Goal: Transaction & Acquisition: Purchase product/service

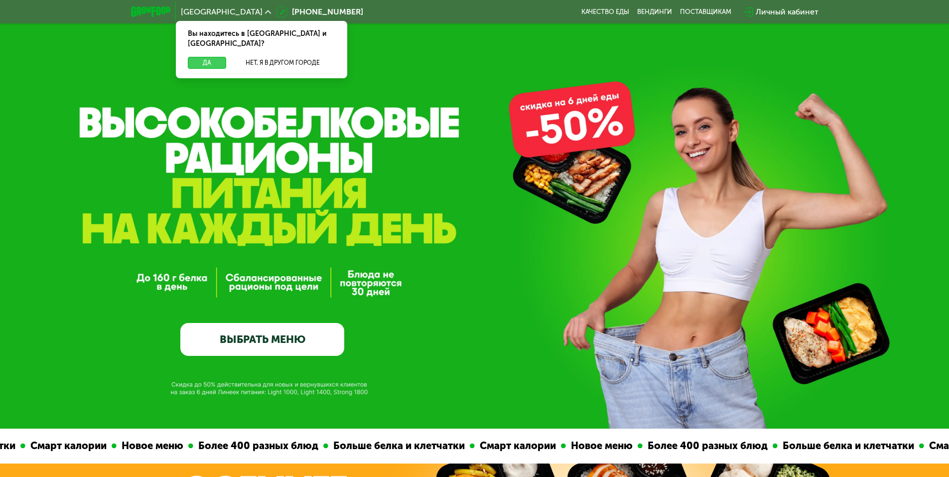
click at [195, 57] on button "Да" at bounding box center [207, 63] width 38 height 12
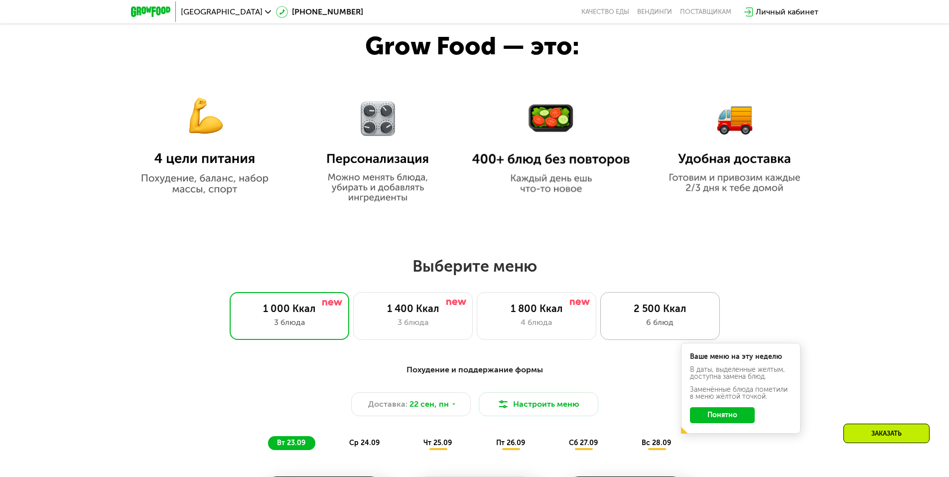
scroll to position [648, 0]
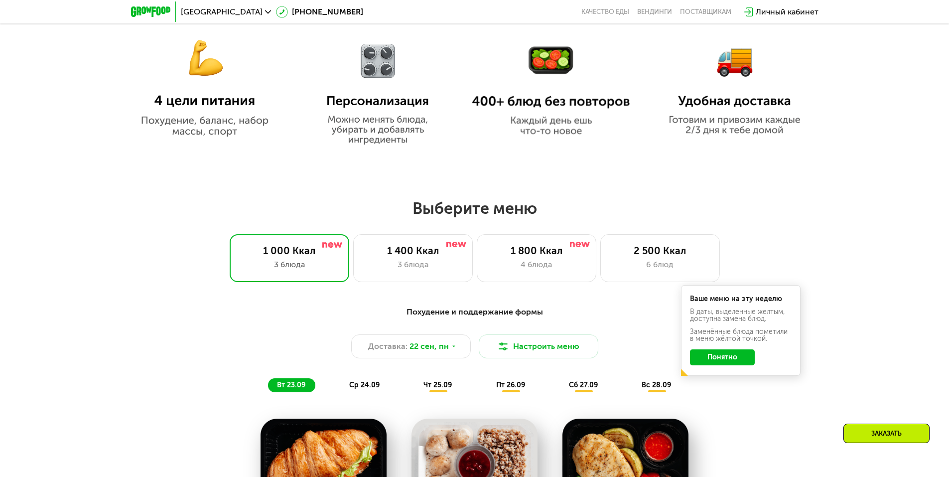
click at [726, 361] on button "Понятно" at bounding box center [722, 357] width 65 height 16
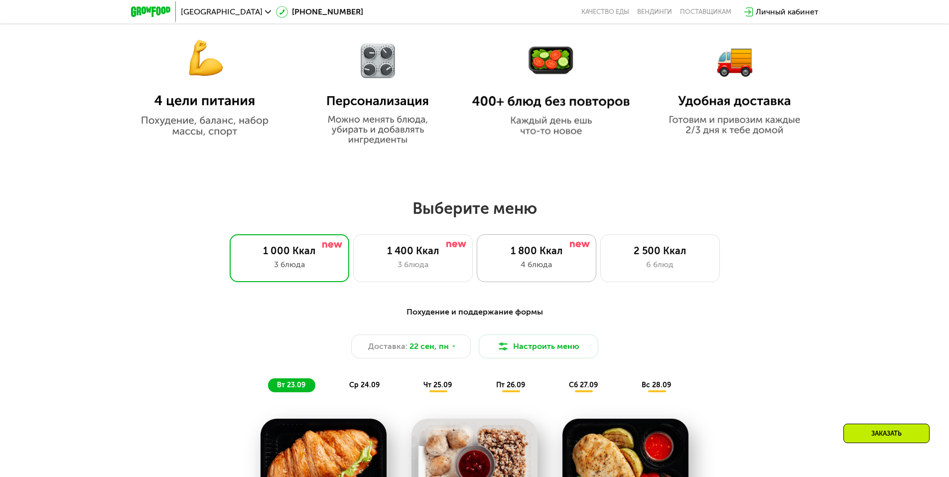
click at [563, 274] on div "1 800 Ккал 4 блюда" at bounding box center [537, 258] width 120 height 48
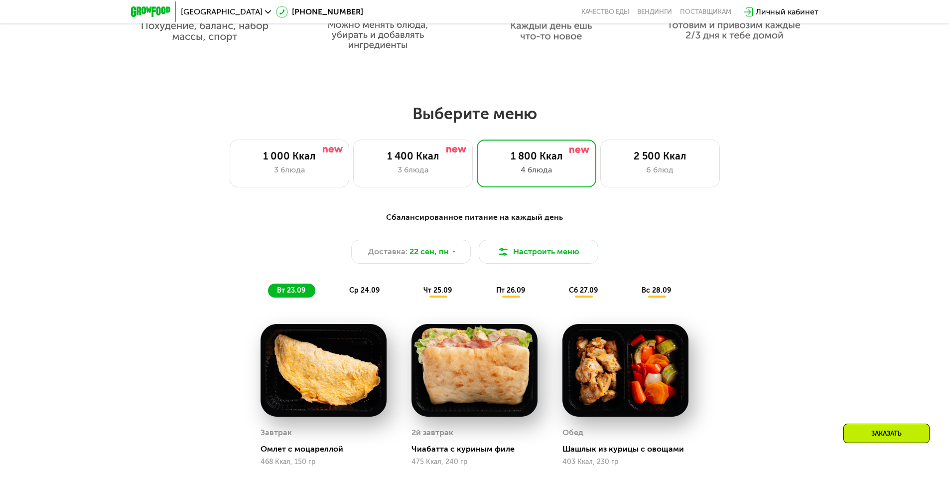
scroll to position [698, 0]
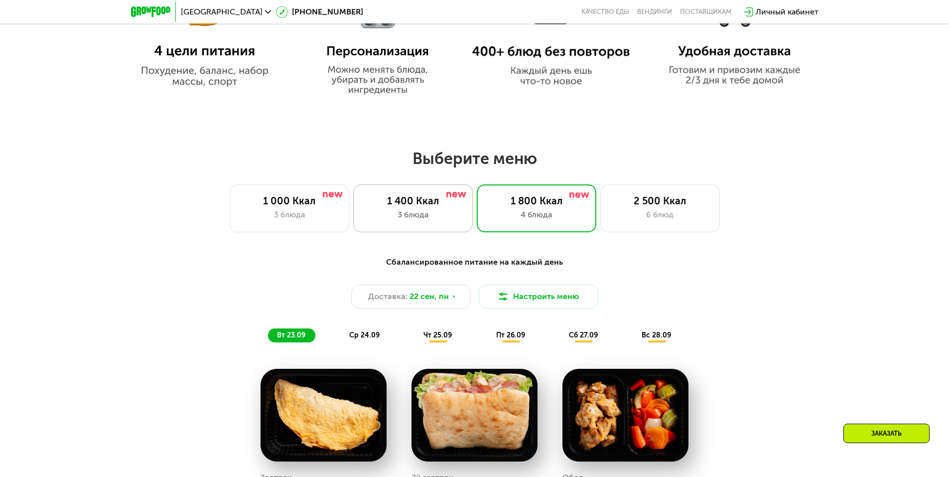
click at [425, 214] on div "3 блюда" at bounding box center [413, 215] width 99 height 12
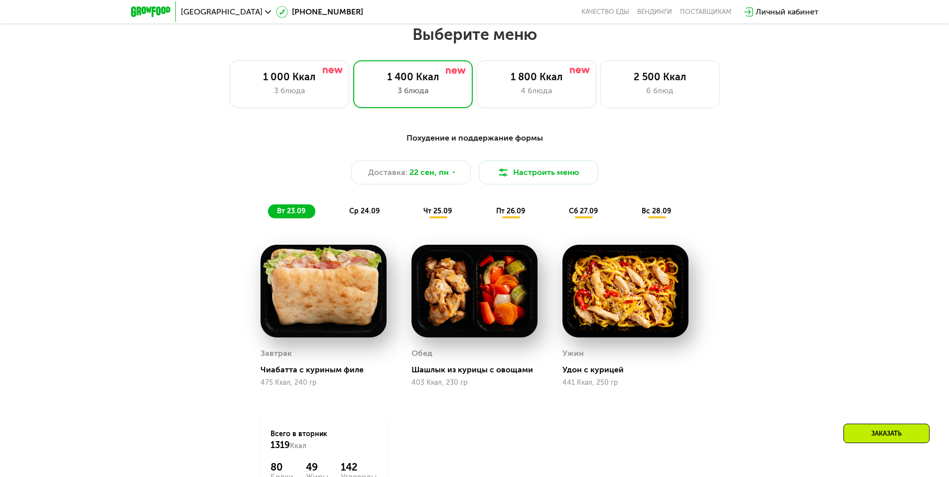
scroll to position [820, 0]
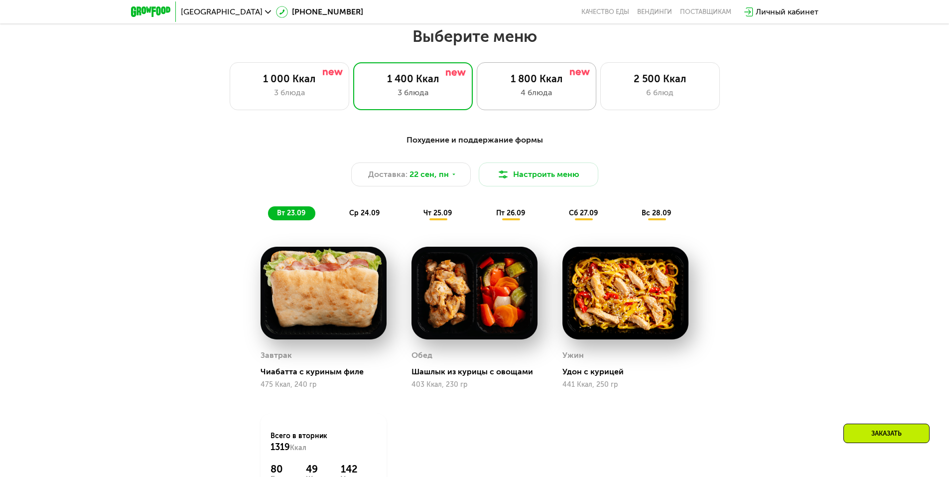
click at [531, 81] on div "1 800 Ккал" at bounding box center [536, 79] width 99 height 12
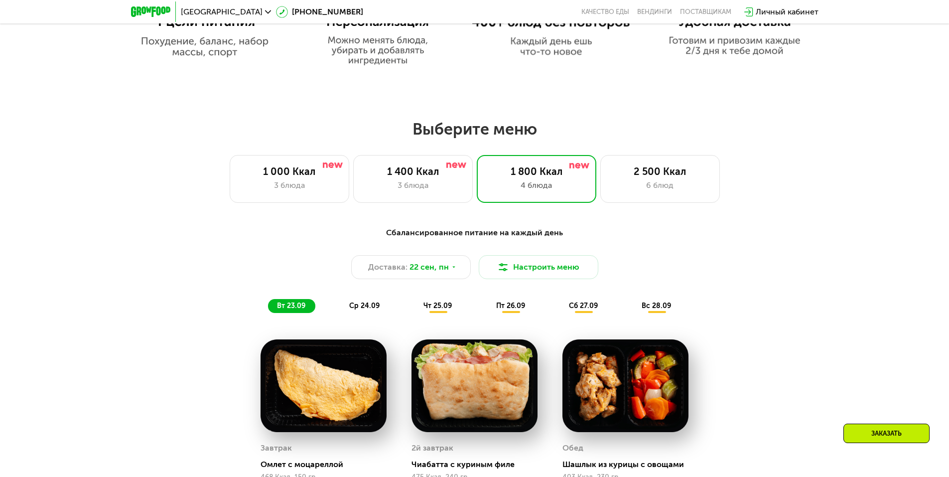
scroll to position [869, 0]
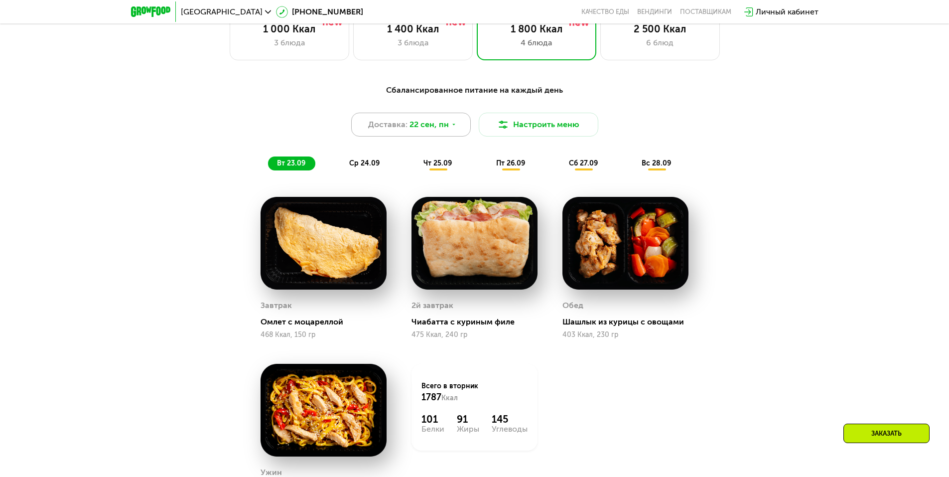
click at [406, 124] on span "Доставка:" at bounding box center [387, 125] width 39 height 12
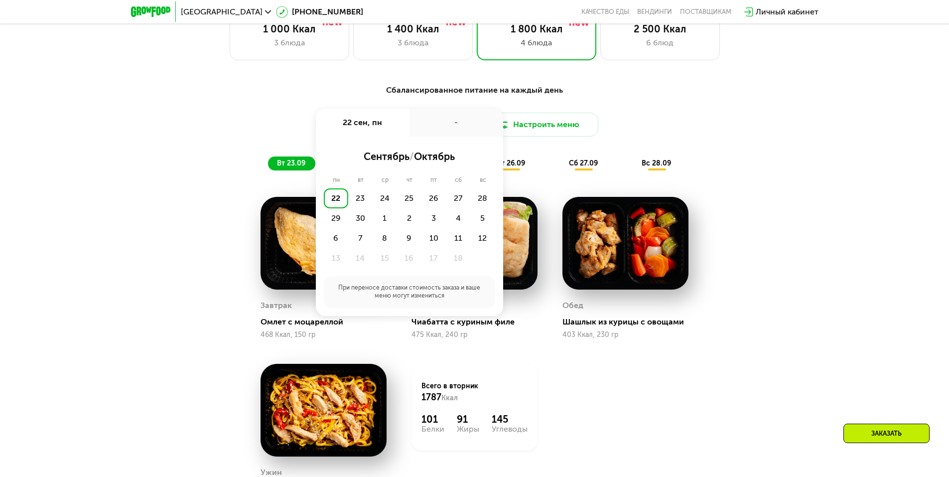
click at [406, 124] on div "22 сен, пн" at bounding box center [363, 123] width 94 height 28
click at [848, 137] on div "Сбалансированное питание на каждый день Доставка: [DATE] сен, пн - сентябрь / о…" at bounding box center [474, 321] width 949 height 502
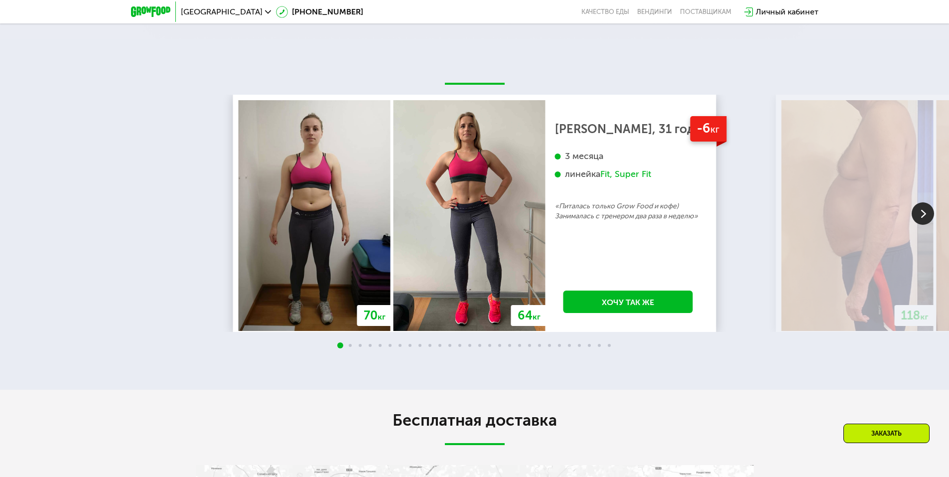
scroll to position [2210, 0]
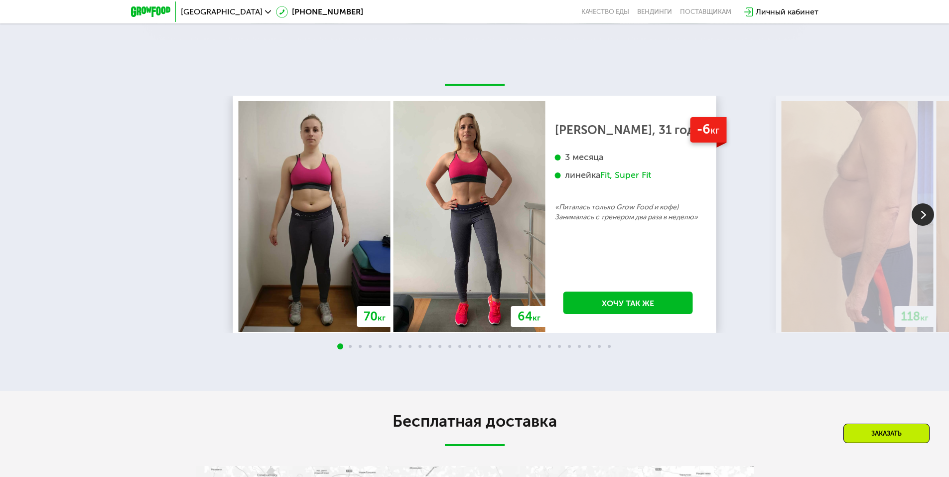
click at [917, 212] on img at bounding box center [923, 214] width 22 height 22
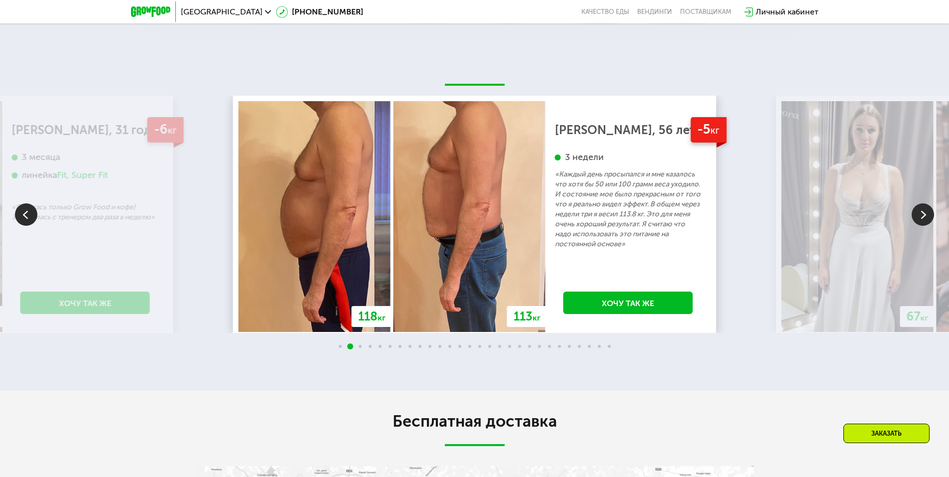
click at [917, 212] on img at bounding box center [923, 214] width 22 height 22
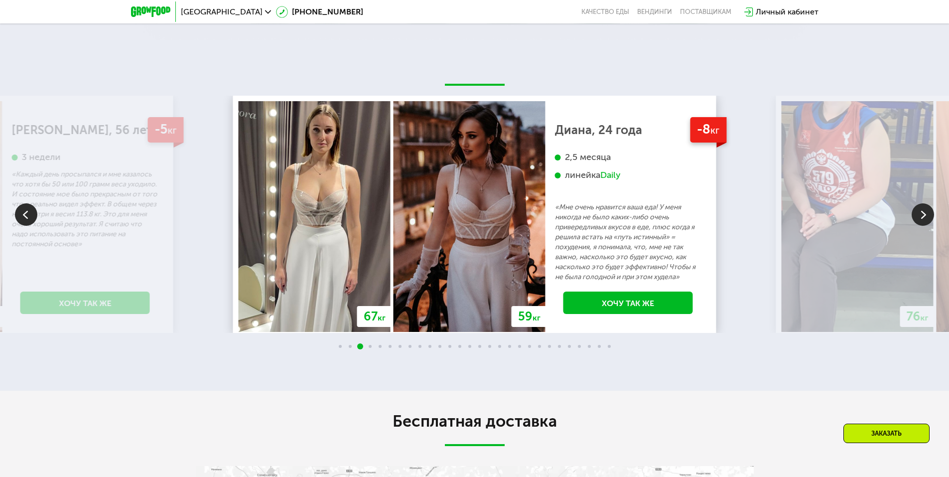
click at [917, 212] on img at bounding box center [923, 214] width 22 height 22
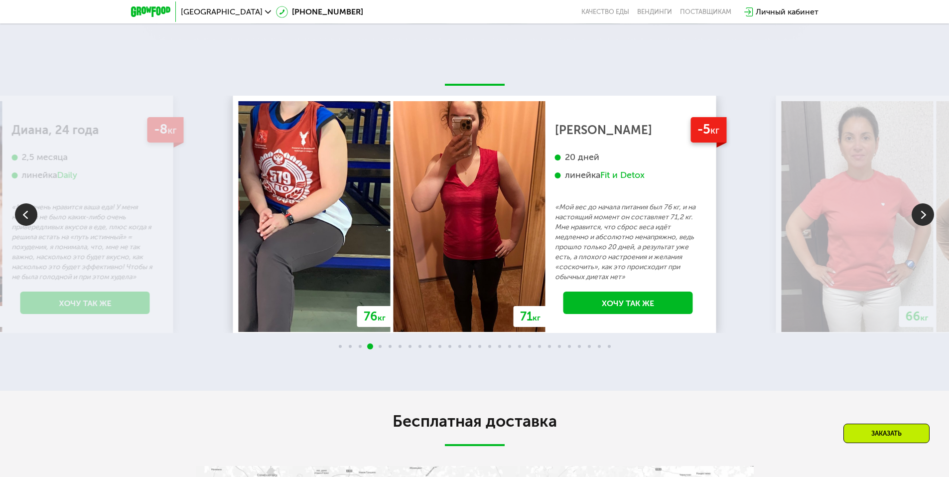
click at [917, 212] on img at bounding box center [923, 214] width 22 height 22
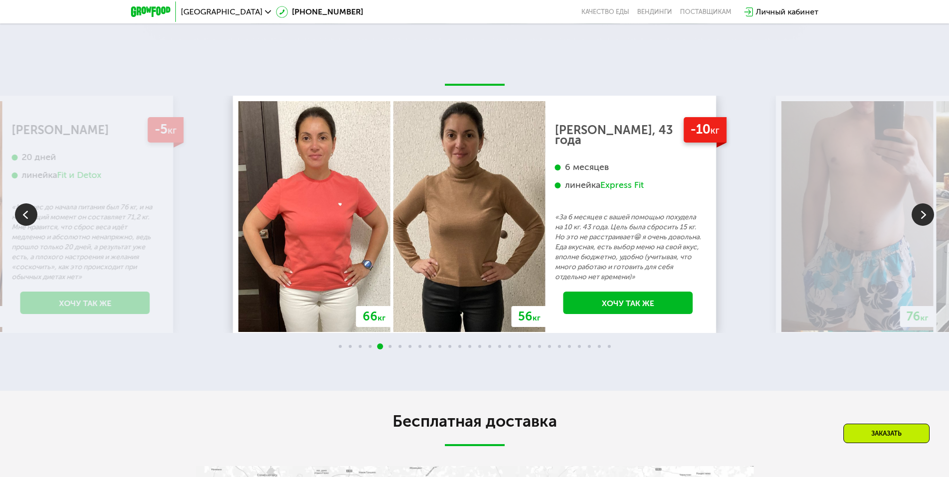
click at [917, 212] on img at bounding box center [923, 214] width 22 height 22
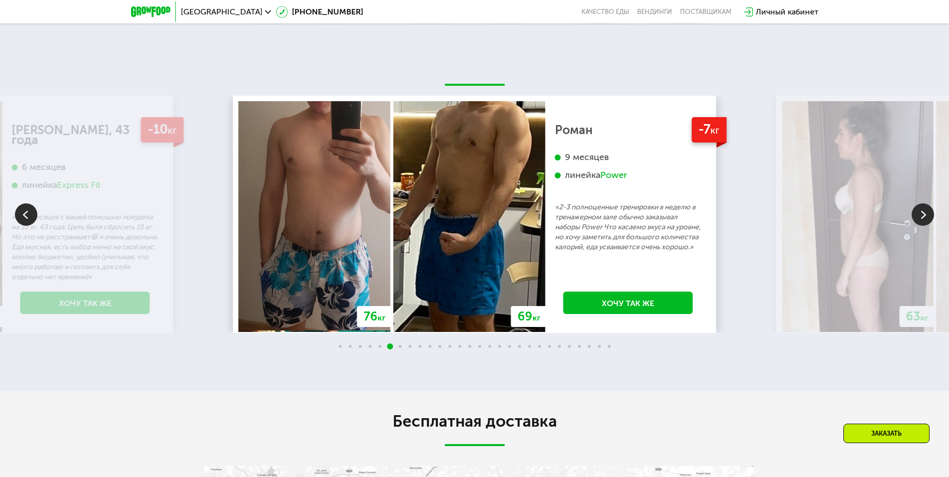
click at [917, 212] on img at bounding box center [923, 214] width 22 height 22
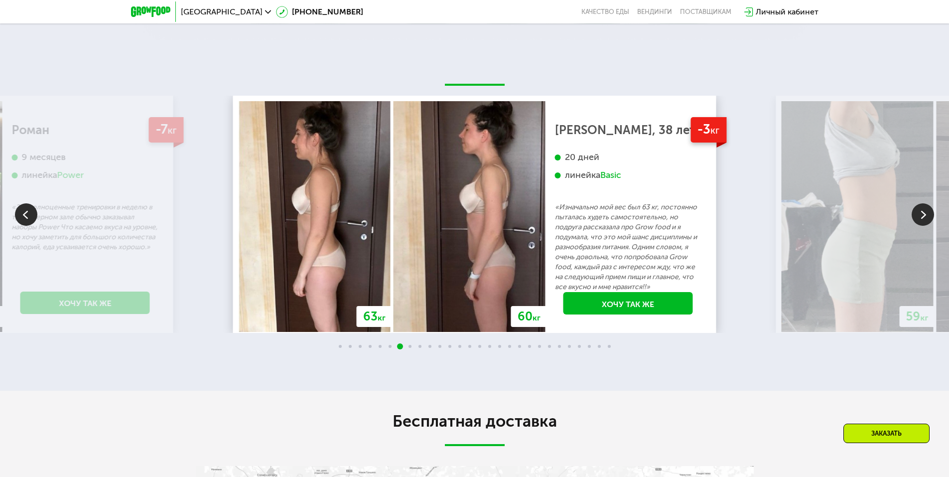
click at [917, 212] on img at bounding box center [923, 214] width 22 height 22
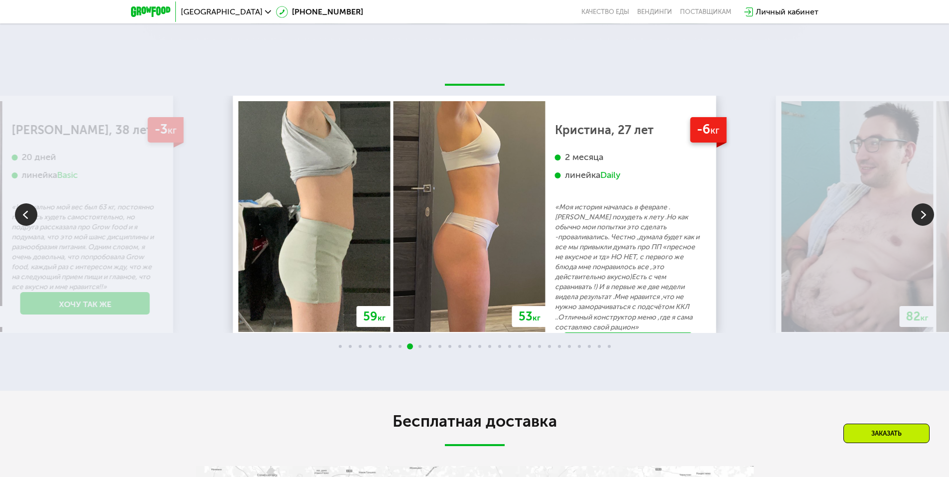
click at [917, 212] on img at bounding box center [923, 214] width 22 height 22
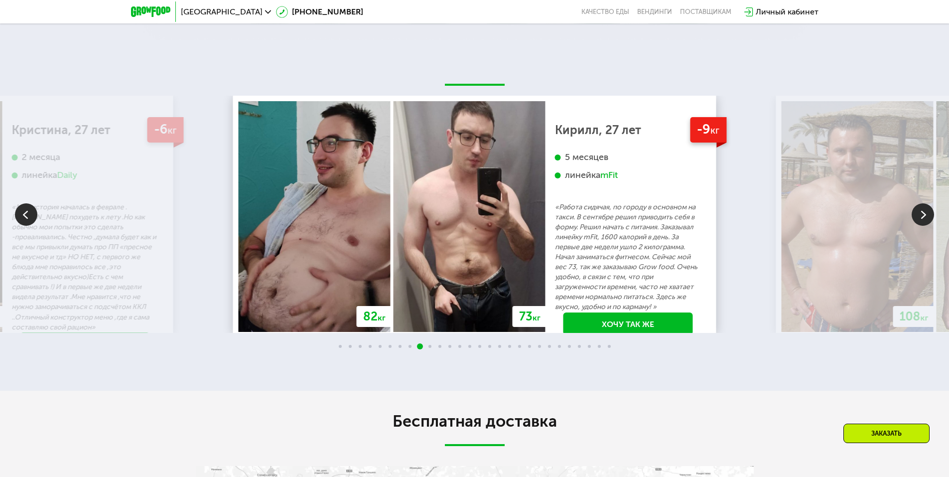
click at [917, 212] on img at bounding box center [923, 214] width 22 height 22
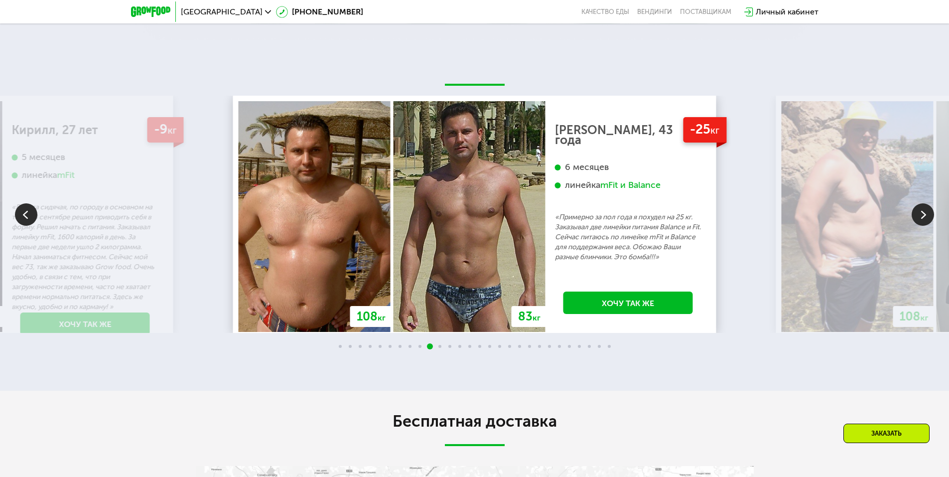
click at [917, 212] on img at bounding box center [923, 214] width 22 height 22
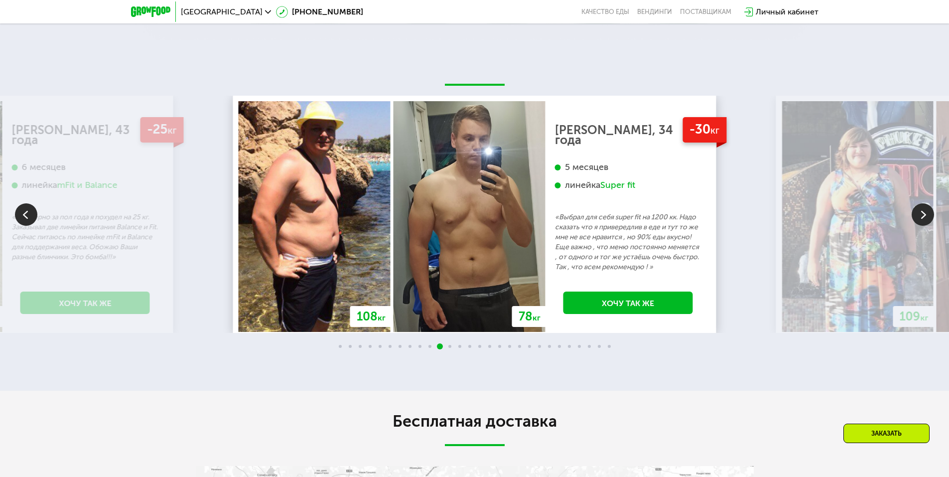
click at [917, 212] on img at bounding box center [923, 214] width 22 height 22
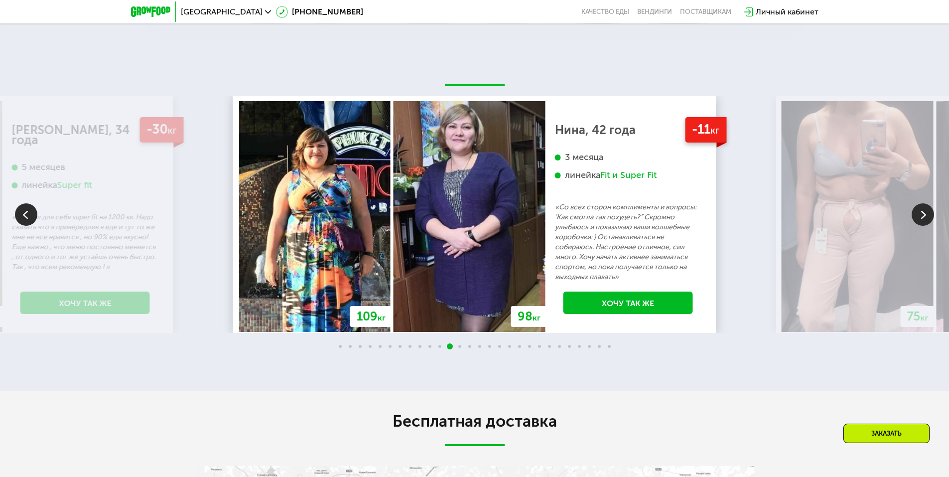
click at [917, 212] on img at bounding box center [923, 214] width 22 height 22
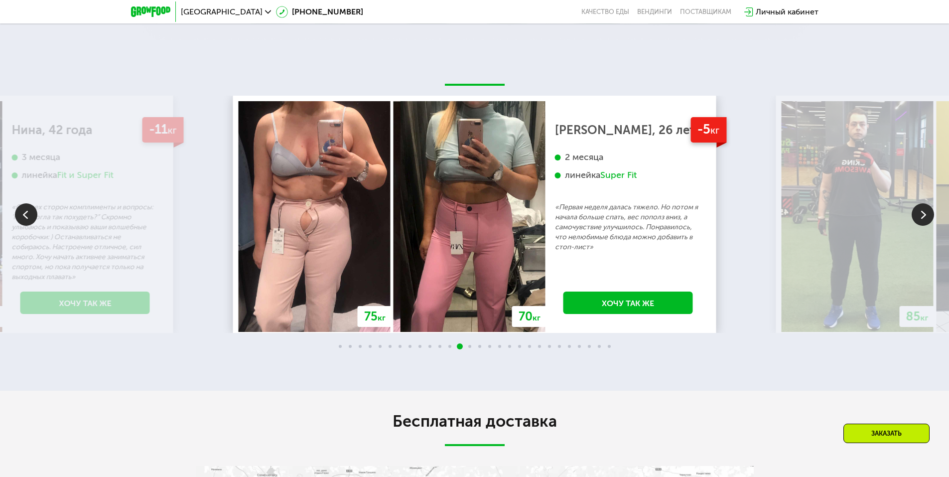
click at [917, 212] on img at bounding box center [923, 214] width 22 height 22
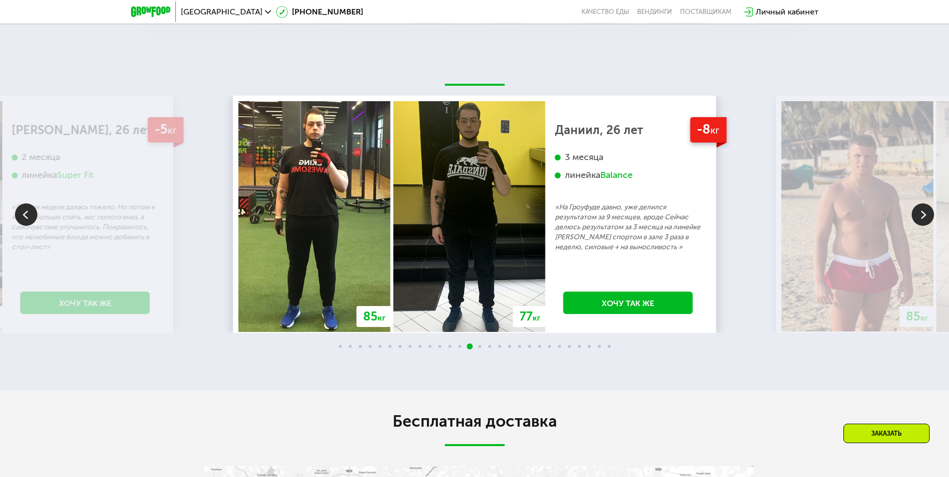
click at [917, 212] on img at bounding box center [923, 214] width 22 height 22
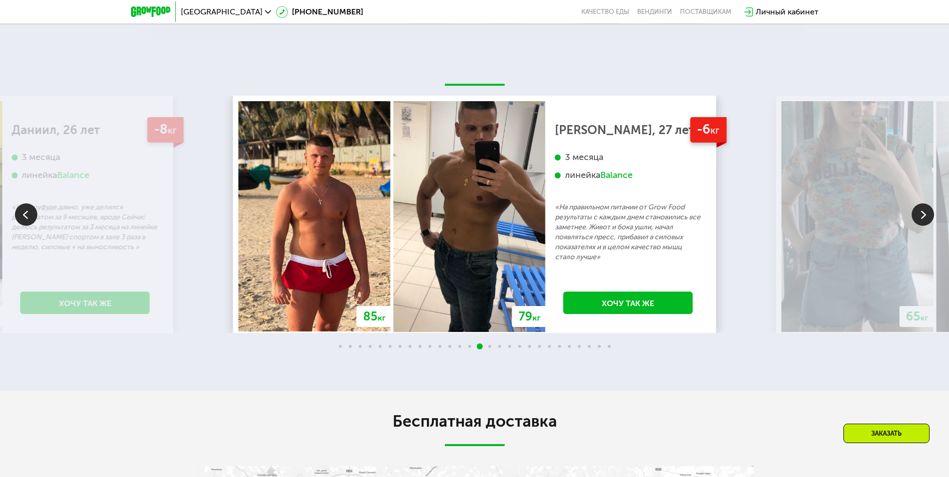
click at [917, 212] on img at bounding box center [923, 214] width 22 height 22
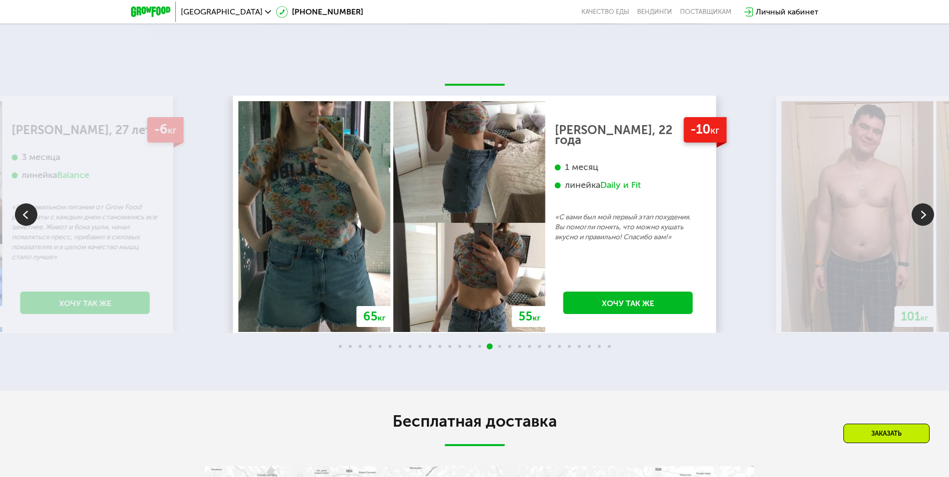
click at [917, 212] on img at bounding box center [923, 214] width 22 height 22
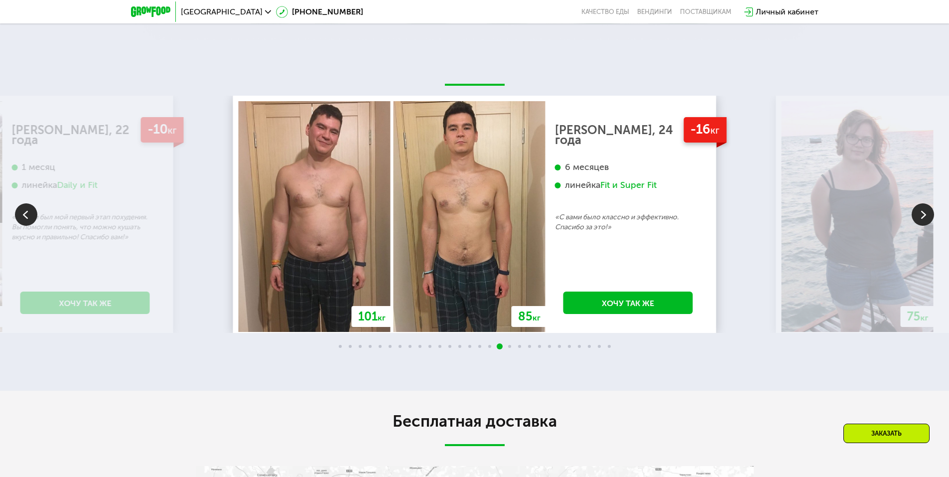
click at [917, 212] on img at bounding box center [923, 214] width 22 height 22
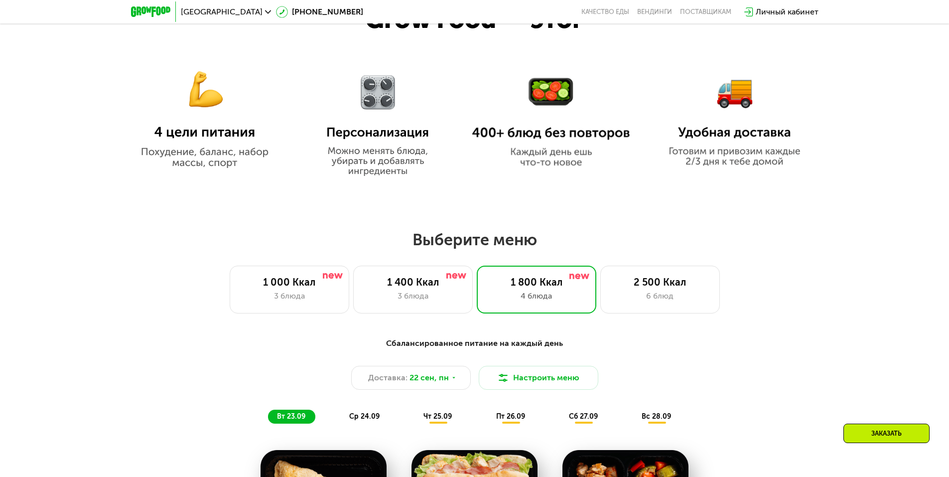
scroll to position [616, 0]
